Goal: Navigation & Orientation: Find specific page/section

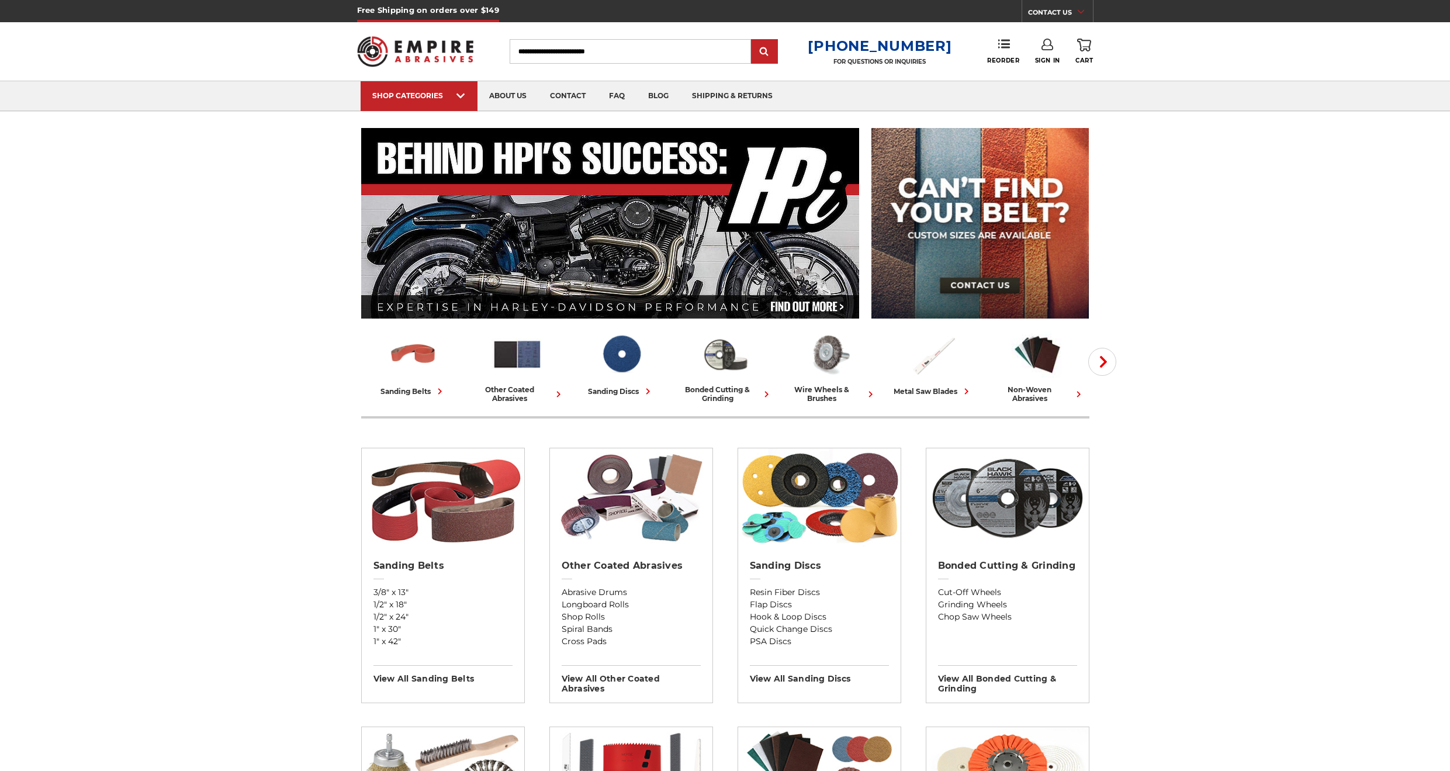
click at [620, 362] on img at bounding box center [621, 354] width 51 height 50
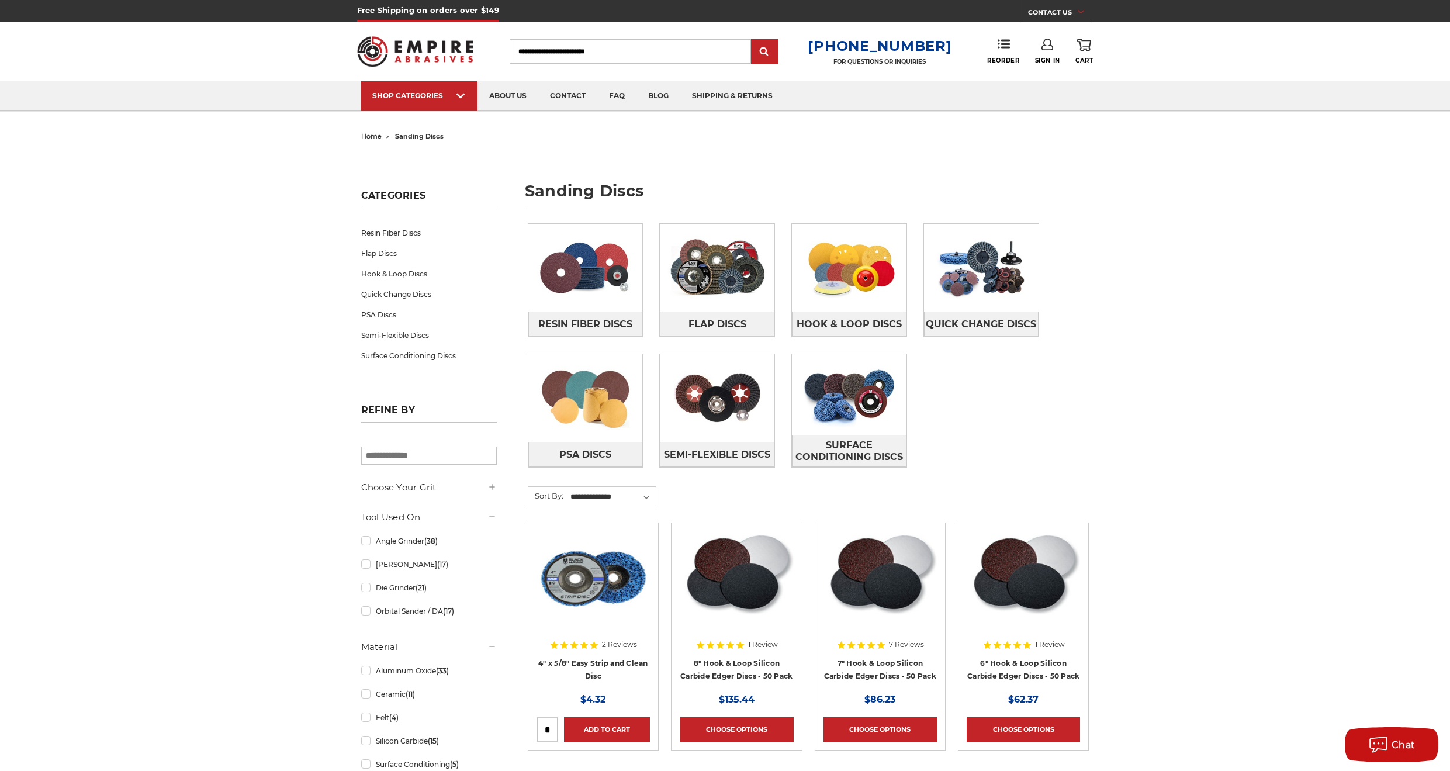
click at [379, 295] on link "Quick Change Discs" at bounding box center [429, 294] width 136 height 20
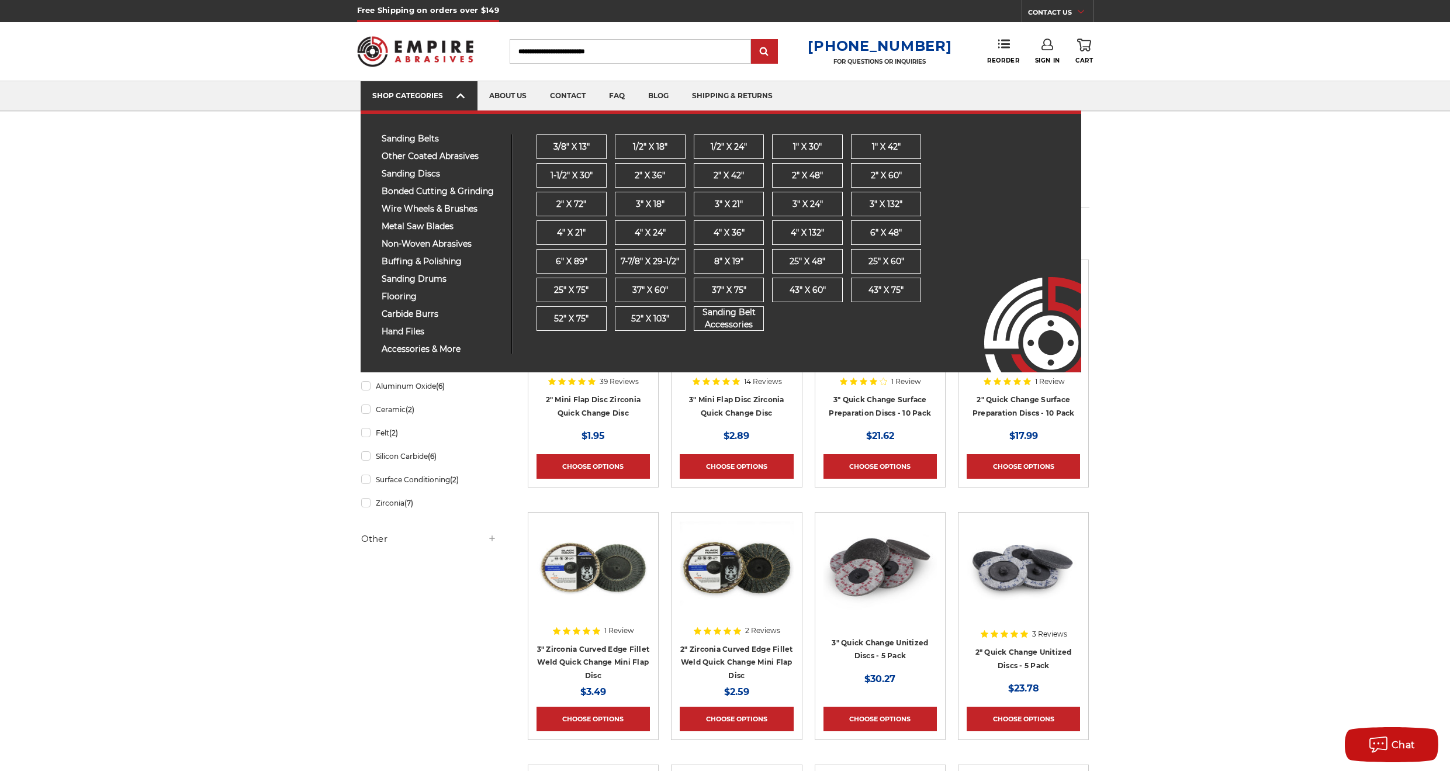
click at [407, 94] on div "SHOP CATEGORIES" at bounding box center [419, 95] width 94 height 9
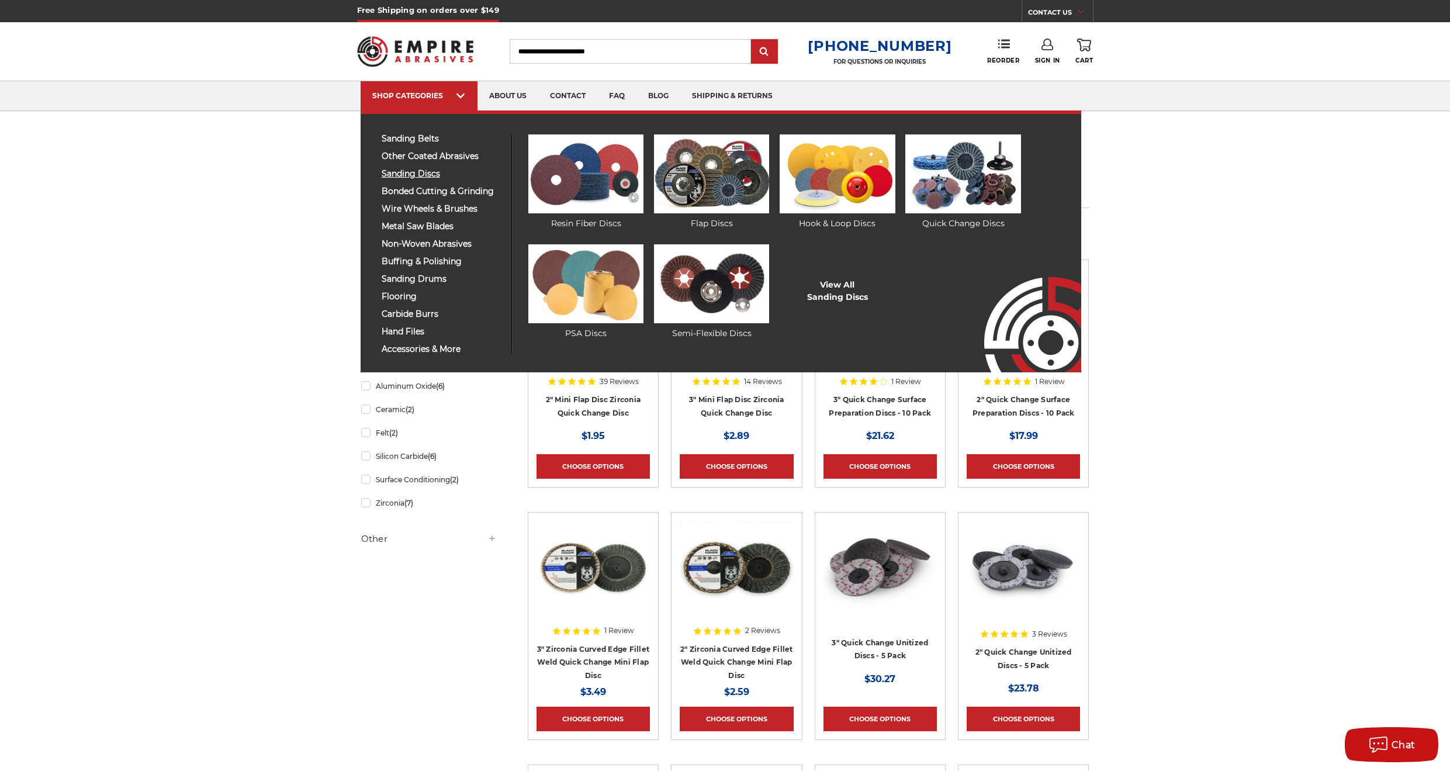
click at [400, 172] on span "sanding discs" at bounding box center [442, 173] width 121 height 9
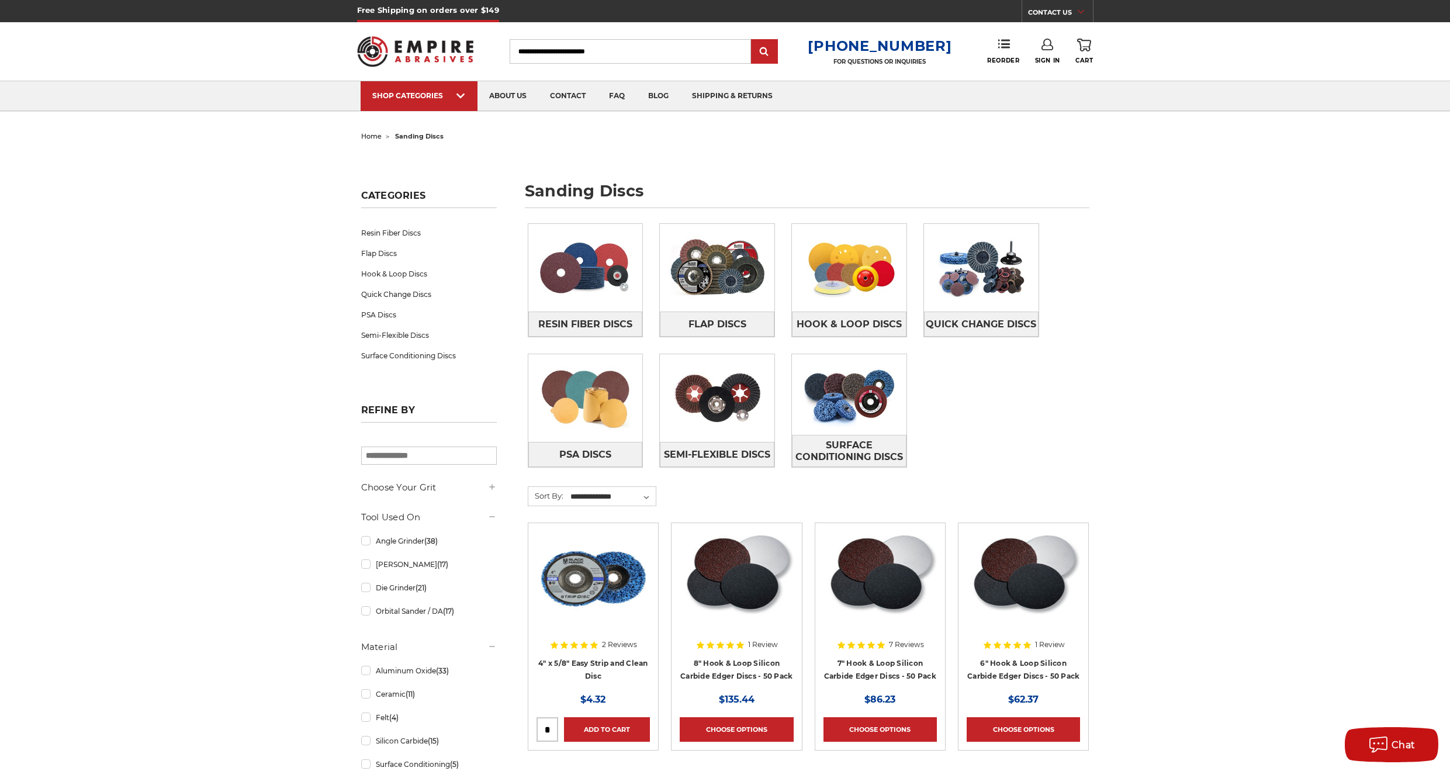
click at [1030, 391] on div "Resin Fiber Discs Flap Discs Hook & Loop Discs Quick Change Discs PSA Discs" at bounding box center [809, 354] width 578 height 279
click at [1082, 390] on div "Resin Fiber Discs Flap Discs Hook & Loop Discs Quick Change Discs PSA Discs" at bounding box center [809, 354] width 578 height 279
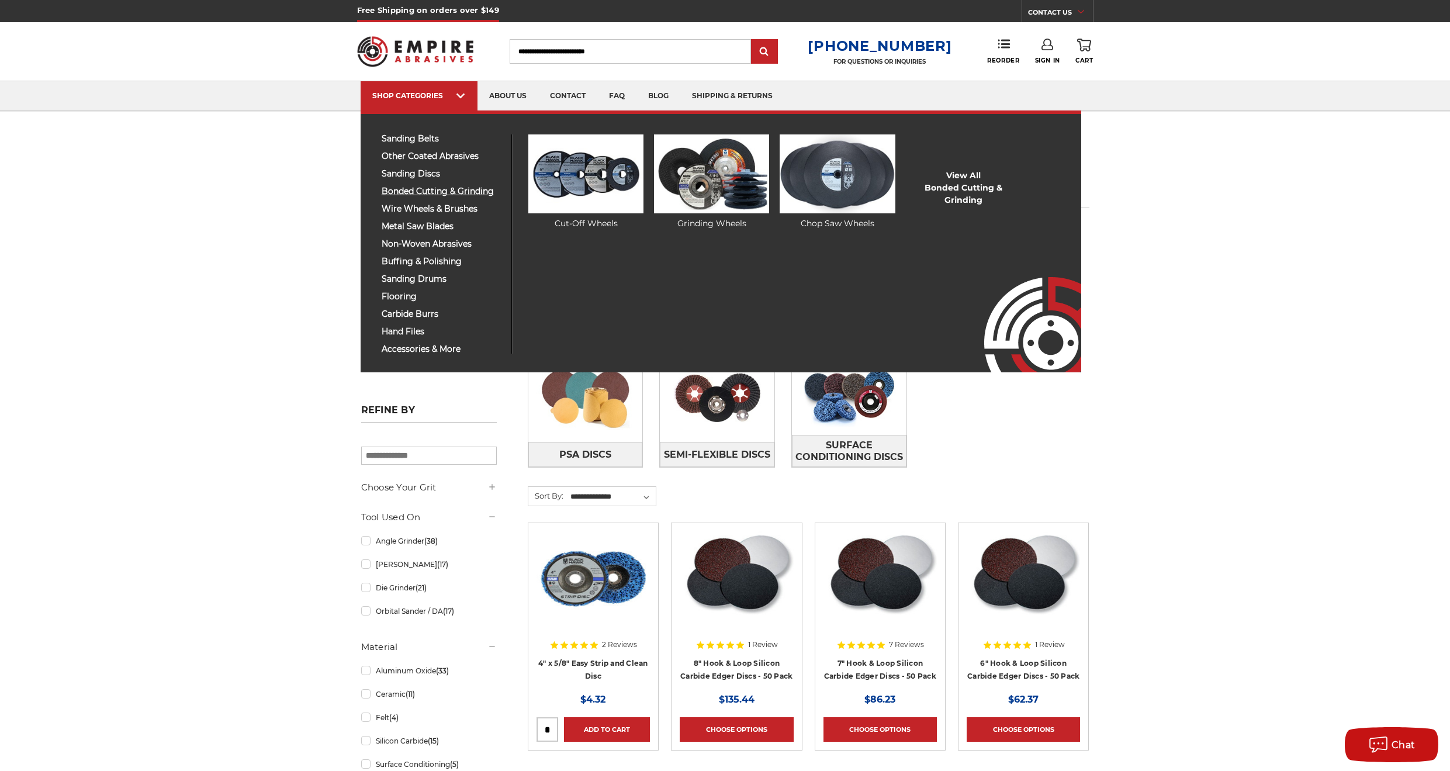
click at [392, 191] on span "bonded cutting & grinding" at bounding box center [442, 191] width 121 height 9
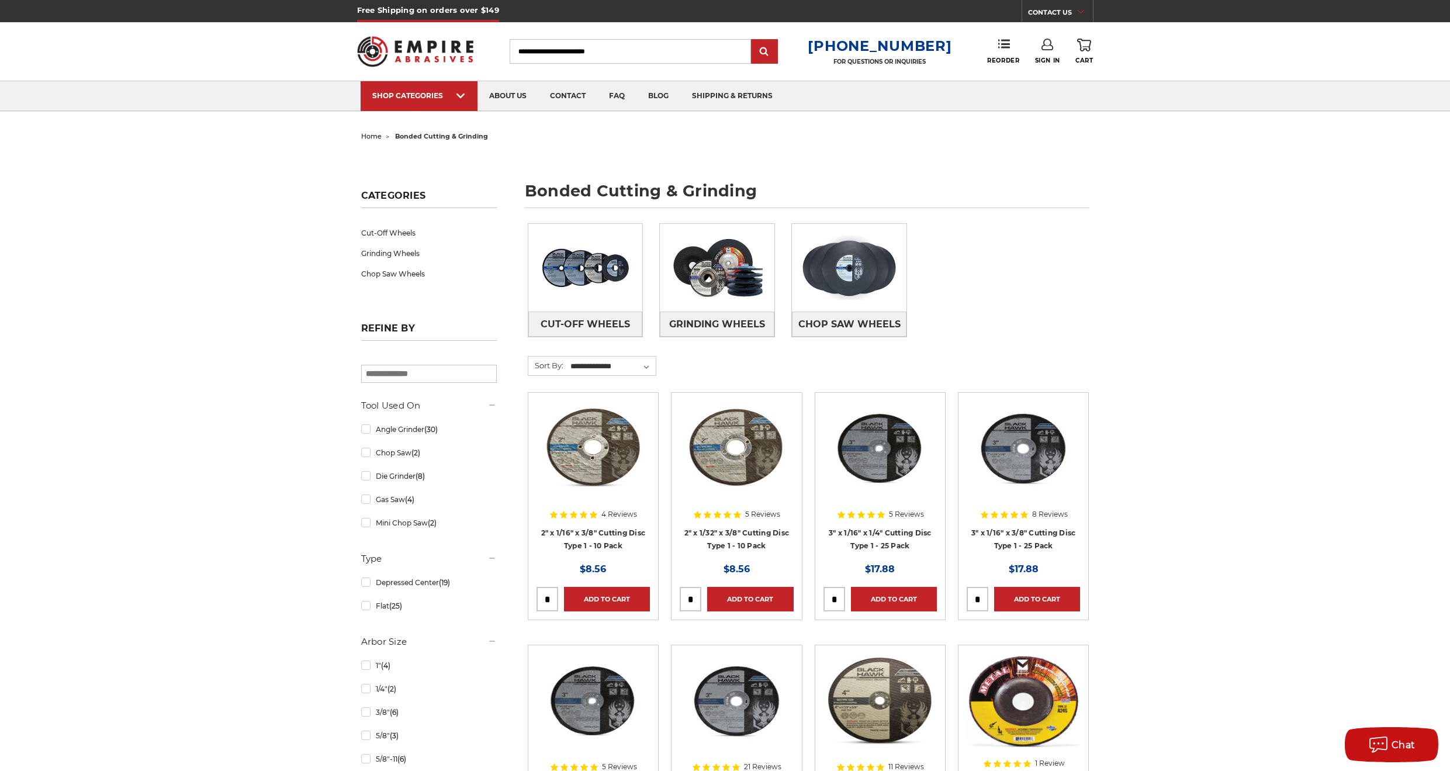
drag, startPoint x: 230, startPoint y: 292, endPoint x: 262, endPoint y: 283, distance: 33.3
click at [587, 287] on img at bounding box center [585, 267] width 115 height 81
